Goal: Check status: Check status

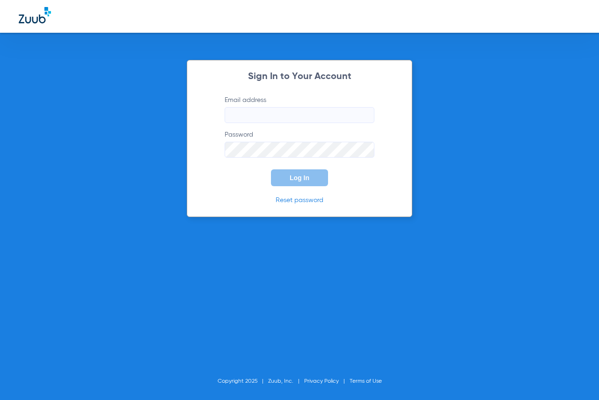
type input "[EMAIL_ADDRESS][DOMAIN_NAME]"
click at [296, 178] on span "Log In" at bounding box center [300, 177] width 20 height 7
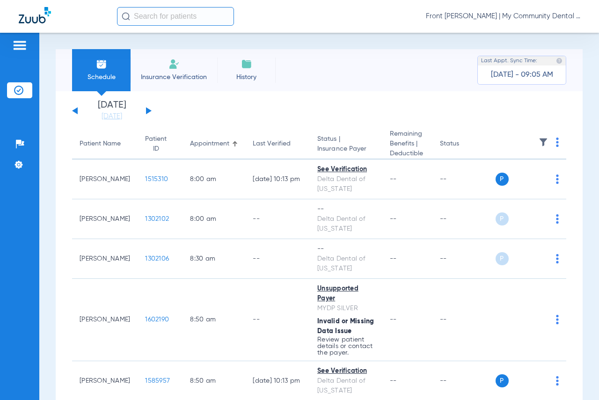
click at [149, 111] on button at bounding box center [149, 110] width 6 height 7
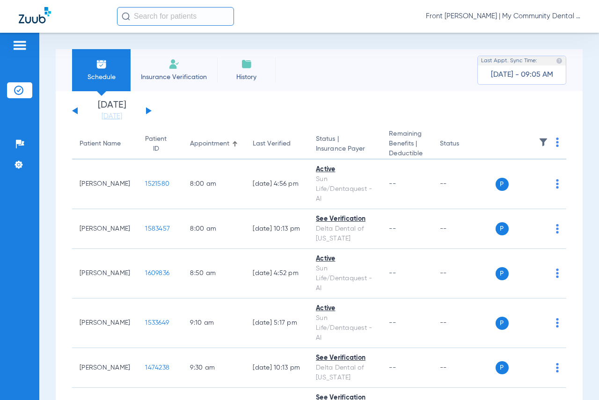
click at [77, 111] on button at bounding box center [75, 110] width 6 height 7
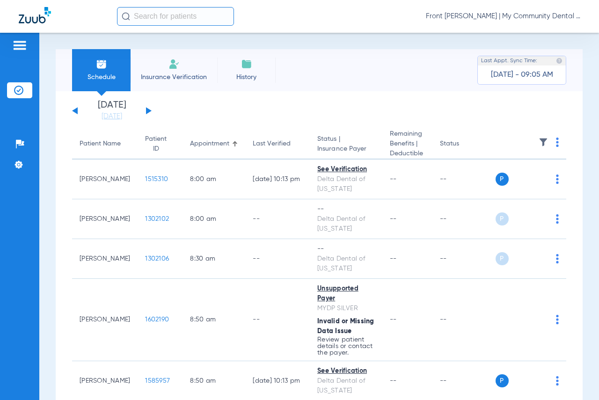
click at [150, 110] on button at bounding box center [149, 110] width 6 height 7
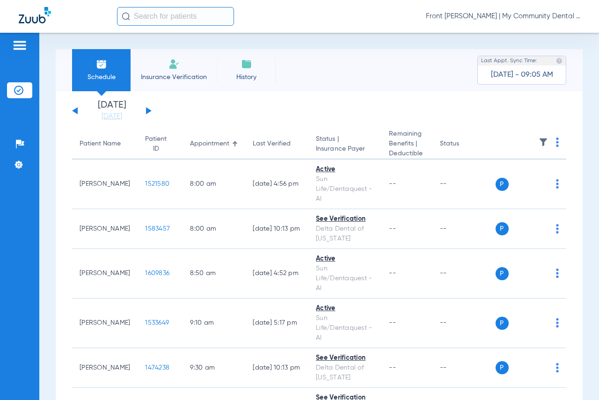
click at [75, 110] on button at bounding box center [75, 110] width 6 height 7
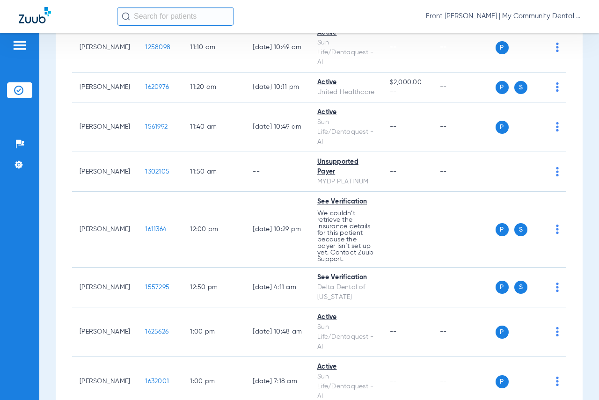
scroll to position [702, 0]
